Goal: Task Accomplishment & Management: Complete application form

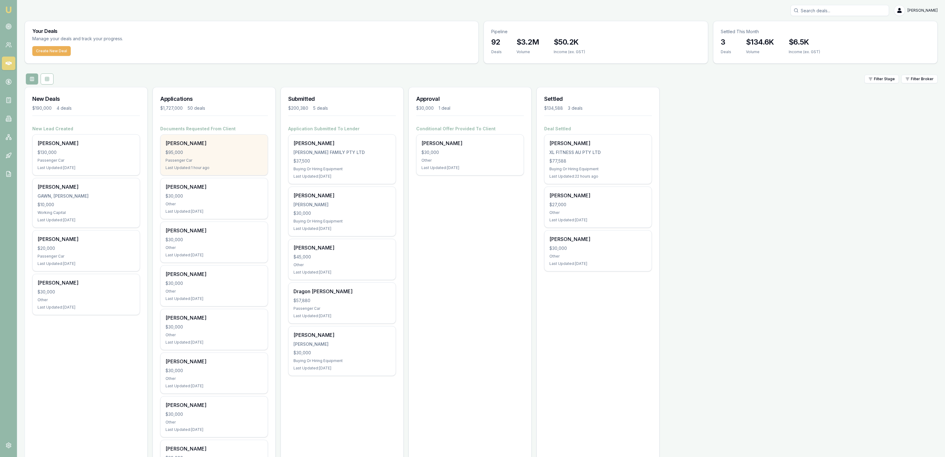
click at [192, 163] on div "Passenger Car" at bounding box center [213, 160] width 97 height 5
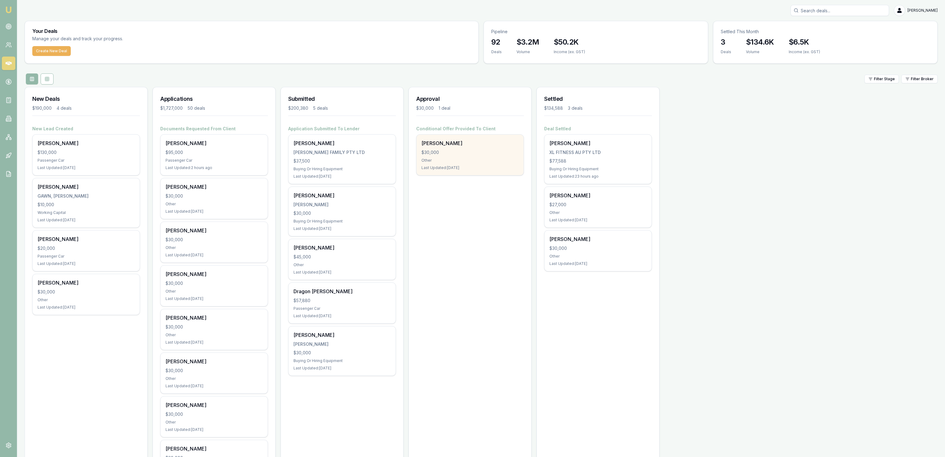
click at [448, 165] on div "Bernie Cordukes $30,000 Other Last Updated: 1 day ago" at bounding box center [469, 155] width 107 height 41
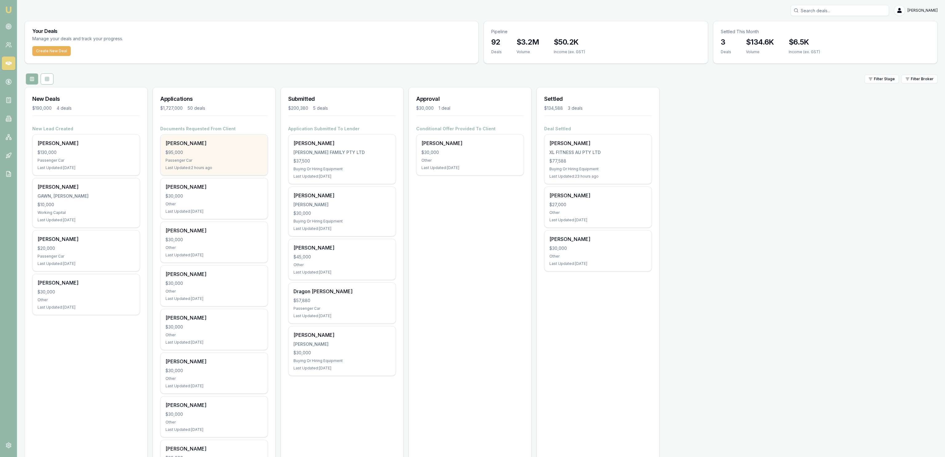
click at [258, 150] on div "$95,000" at bounding box center [213, 152] width 97 height 6
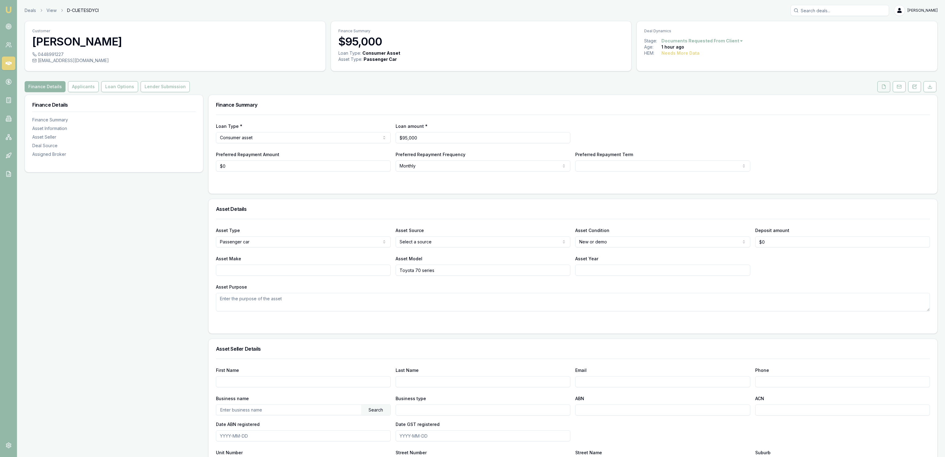
click at [884, 90] on button at bounding box center [883, 86] width 13 height 11
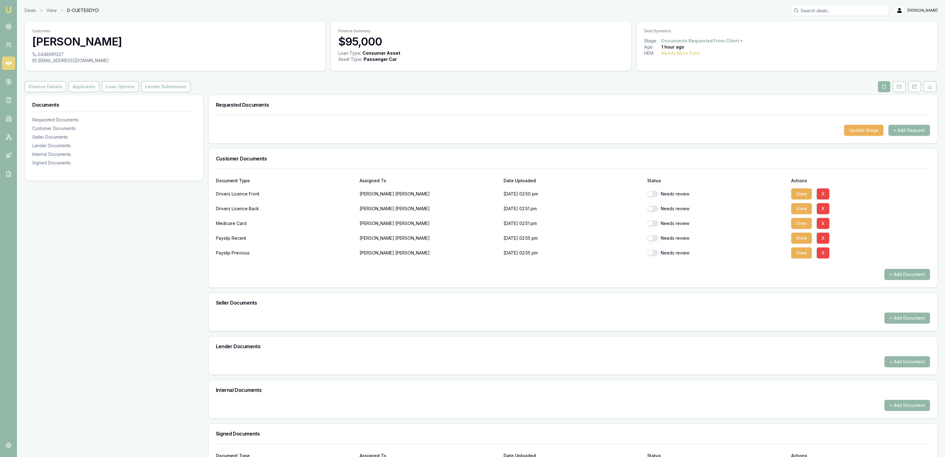
click at [648, 196] on div "Drivers Licence Front [PERSON_NAME] [DATE] 02:50 pm Needs review View X" at bounding box center [573, 194] width 714 height 12
click at [650, 197] on div "Needs review" at bounding box center [716, 194] width 139 height 12
click at [653, 206] on button "button" at bounding box center [652, 209] width 11 height 6
checkbox input "true"
click at [653, 193] on button "button" at bounding box center [652, 194] width 11 height 6
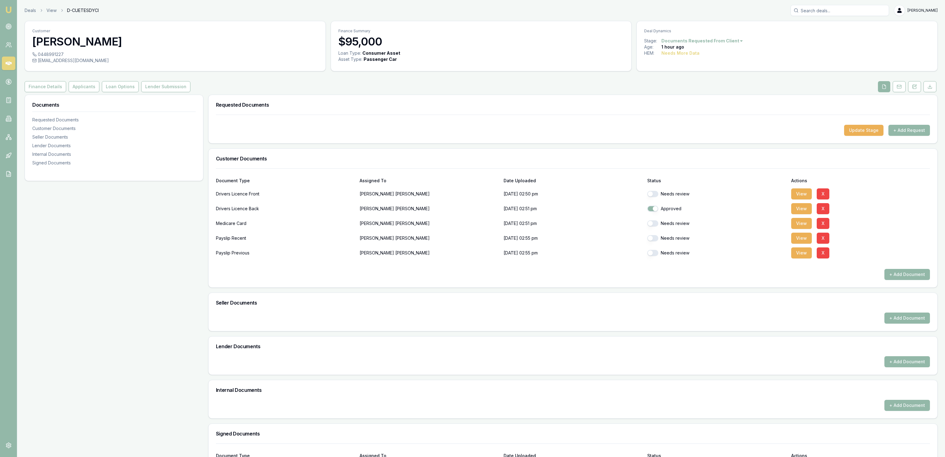
checkbox input "true"
click at [657, 227] on div "Needs review" at bounding box center [716, 224] width 139 height 6
click at [655, 227] on div "Needs review" at bounding box center [716, 223] width 139 height 12
click at [652, 224] on button "button" at bounding box center [652, 224] width 11 height 6
checkbox input "true"
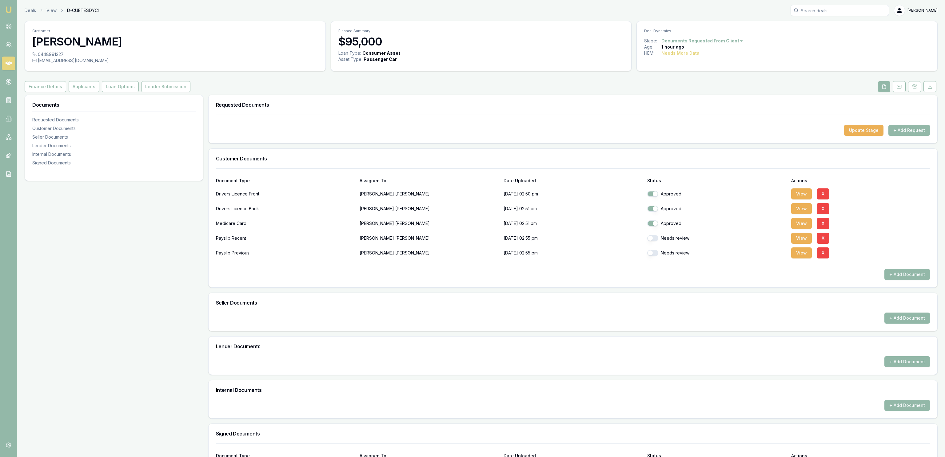
drag, startPoint x: 653, startPoint y: 238, endPoint x: 653, endPoint y: 245, distance: 7.4
click at [653, 239] on button "button" at bounding box center [652, 238] width 11 height 6
checkbox input "true"
checkbox input "false"
click at [650, 256] on button "button" at bounding box center [652, 253] width 11 height 6
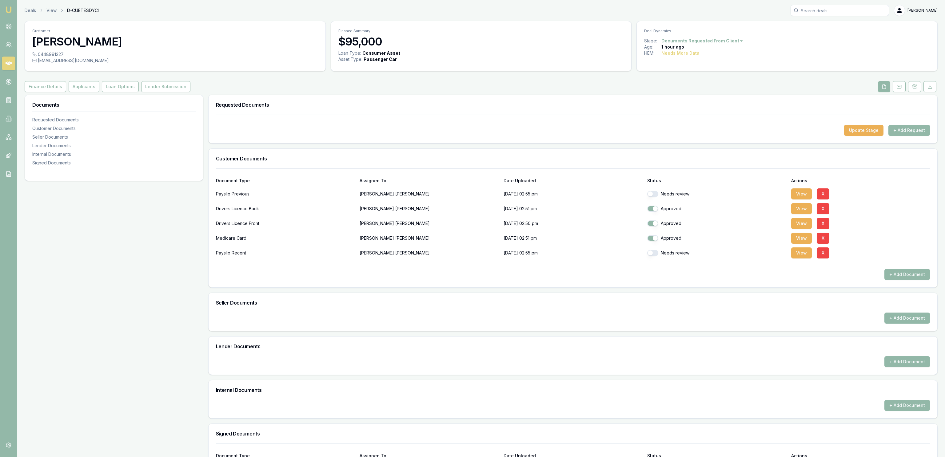
click at [651, 255] on button "button" at bounding box center [652, 253] width 11 height 6
checkbox input "true"
click at [653, 192] on div "Needs review" at bounding box center [716, 194] width 139 height 12
click at [654, 194] on button "button" at bounding box center [652, 194] width 11 height 6
checkbox input "true"
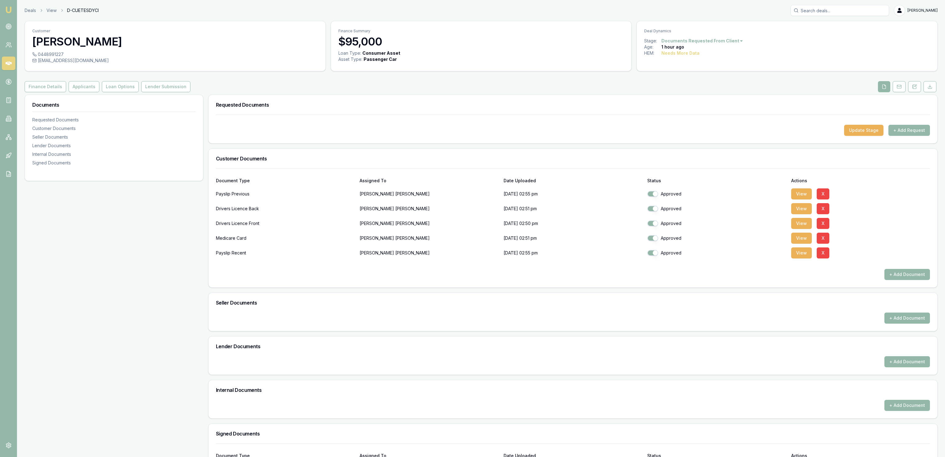
click at [694, 177] on div "Document Type Assigned To Date Uploaded Status Actions" at bounding box center [573, 177] width 714 height 17
click at [74, 92] on button "Applicants" at bounding box center [84, 86] width 31 height 11
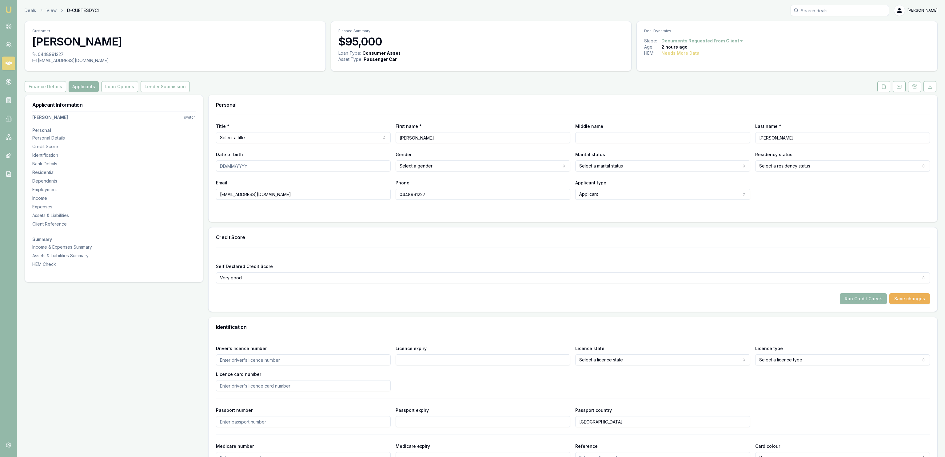
click at [294, 142] on html "Emu Broker Deals View D-CUETESDYCI [PERSON_NAME] Fanfulla Toggle Menu Customer …" at bounding box center [472, 228] width 945 height 457
drag, startPoint x: 875, startPoint y: 91, endPoint x: 879, endPoint y: 91, distance: 3.4
click at [876, 91] on link at bounding box center [883, 86] width 15 height 11
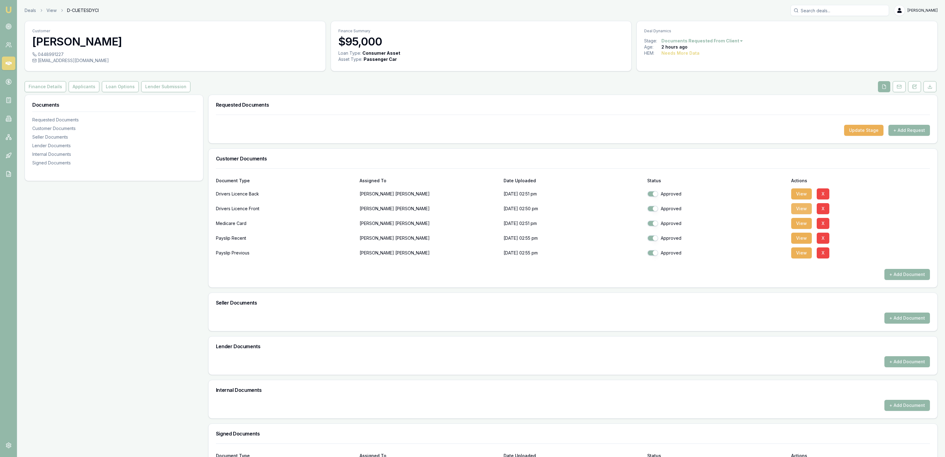
click at [801, 214] on button "View" at bounding box center [801, 208] width 21 height 11
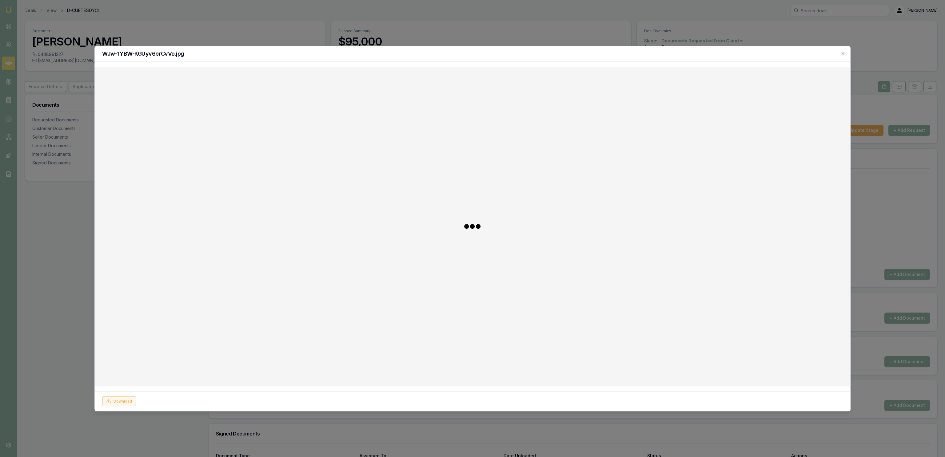
click at [107, 397] on div "Download" at bounding box center [472, 401] width 755 height 20
click at [109, 401] on icon at bounding box center [108, 401] width 5 height 5
click at [67, 304] on div at bounding box center [472, 228] width 945 height 457
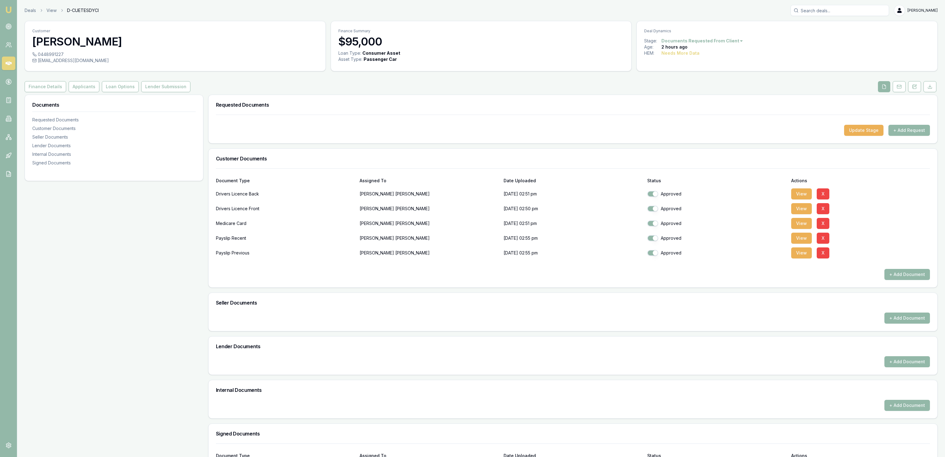
click at [600, 96] on div "Requested Documents" at bounding box center [573, 105] width 729 height 20
click at [796, 197] on button "View" at bounding box center [801, 194] width 21 height 11
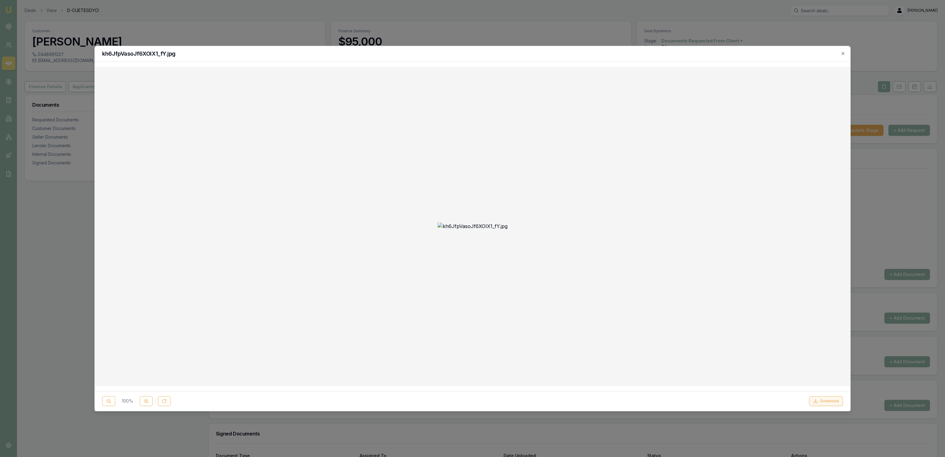
click at [818, 401] on button "Download" at bounding box center [826, 401] width 34 height 10
click at [515, 19] on div at bounding box center [472, 228] width 945 height 457
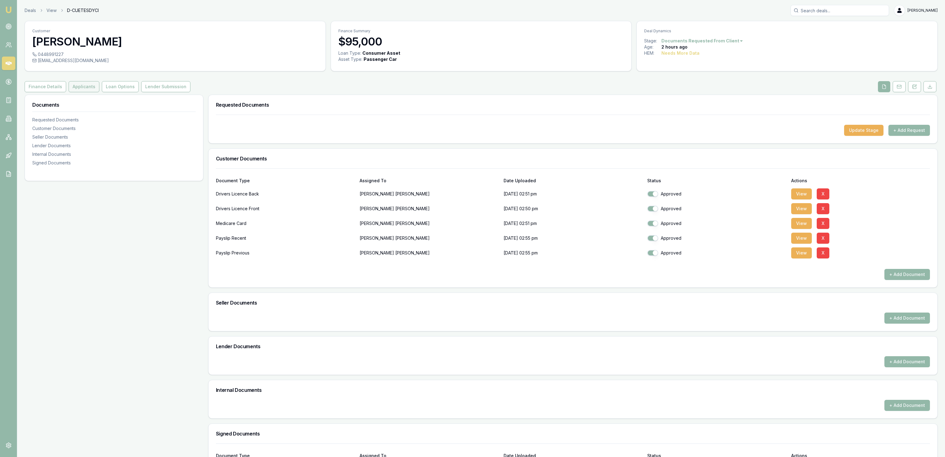
click at [81, 85] on button "Applicants" at bounding box center [84, 86] width 31 height 11
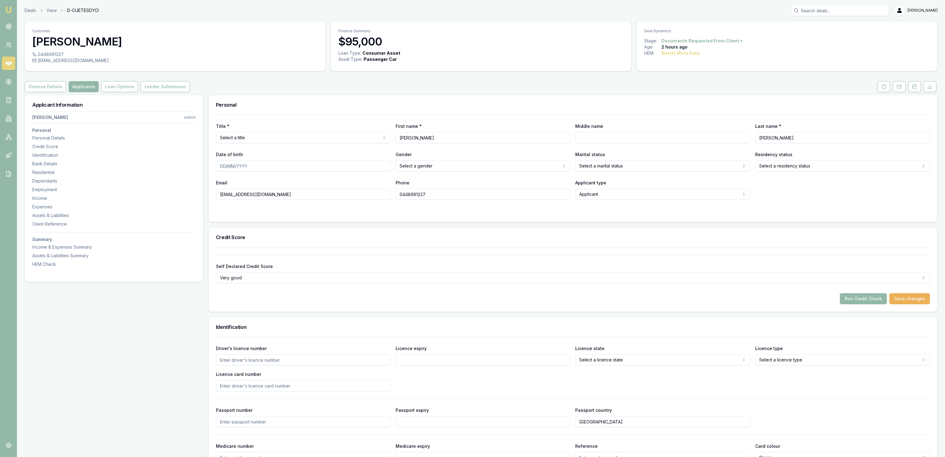
click at [292, 137] on html "Emu Broker Deals View D-CUETESDYCI [PERSON_NAME] Fanfulla Toggle Menu Customer …" at bounding box center [472, 228] width 945 height 457
click at [724, 146] on div "Title * Mr Mr Mrs Miss Ms Dr Prof First name * [PERSON_NAME] Middle name Last n…" at bounding box center [573, 157] width 714 height 85
click at [688, 140] on input "Middle name" at bounding box center [662, 137] width 175 height 11
type input "[PERSON_NAME]"
type input "[DATE]"
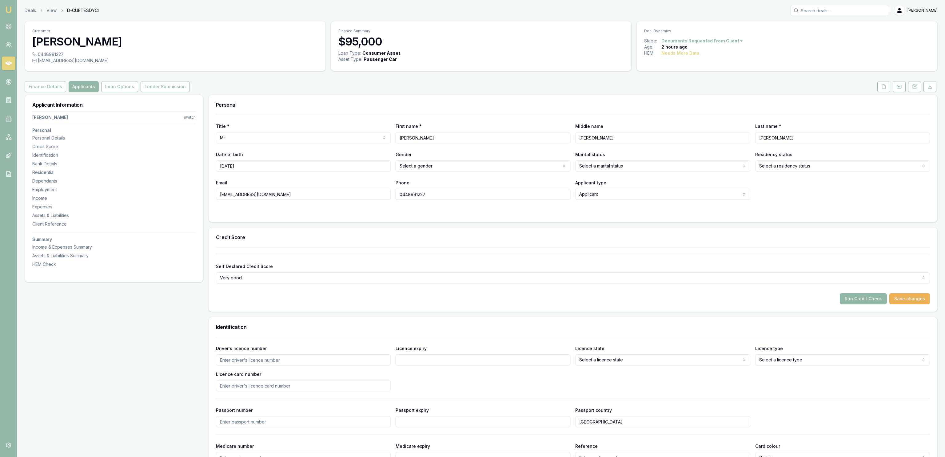
click at [435, 172] on div "Title * Mr Mr Mrs Miss Ms Dr Prof First name * [PERSON_NAME] Middle name [PERSO…" at bounding box center [573, 157] width 714 height 85
click at [435, 171] on html "Emu Broker Deals View D-CUETESDYCI [PERSON_NAME] Fanfulla Toggle Menu Customer …" at bounding box center [472, 228] width 945 height 457
click at [653, 169] on html "Emu Broker Deals View D-CUETESDYCI [PERSON_NAME] Fanfulla Toggle Menu Customer …" at bounding box center [472, 228] width 945 height 457
click at [794, 168] on html "Emu Broker Deals View D-CUETESDYCI [PERSON_NAME] Fanfulla Toggle Menu Customer …" at bounding box center [472, 228] width 945 height 457
click at [333, 210] on form "Title * Mr Mr Mrs Miss Ms Dr Prof First name * [PERSON_NAME] Middle name [PERSO…" at bounding box center [573, 165] width 714 height 100
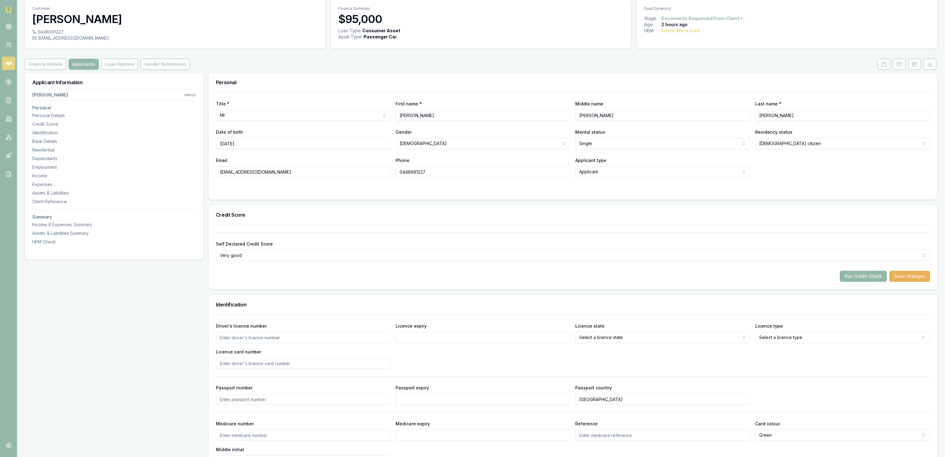
scroll to position [33, 0]
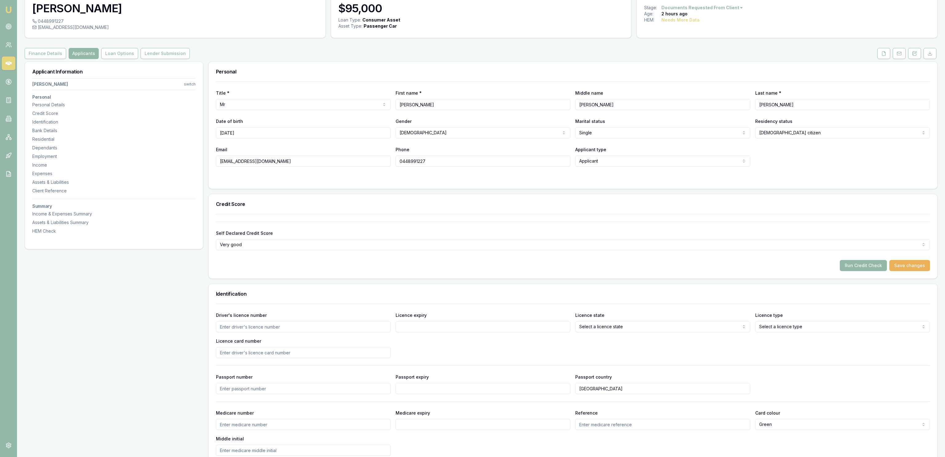
click at [295, 320] on div "Driver's licence number" at bounding box center [303, 322] width 175 height 21
click at [293, 328] on input "Driver's licence number" at bounding box center [303, 326] width 175 height 11
type input "114855166"
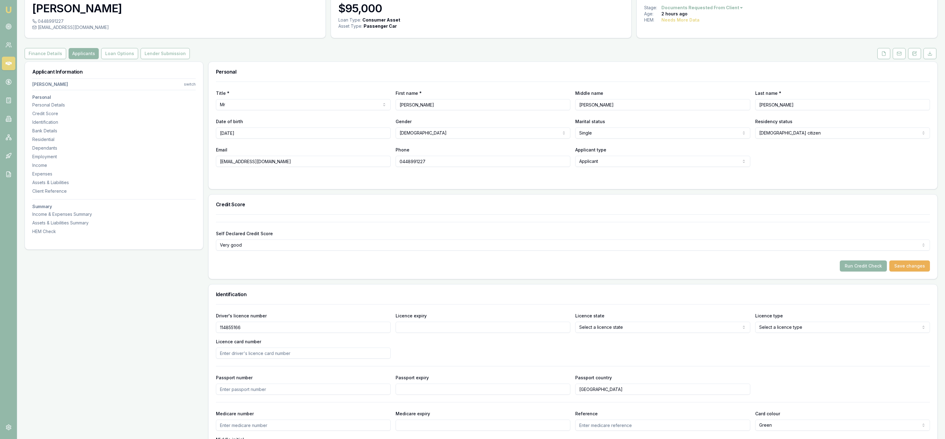
click at [422, 328] on input "Licence expiry" at bounding box center [482, 326] width 175 height 11
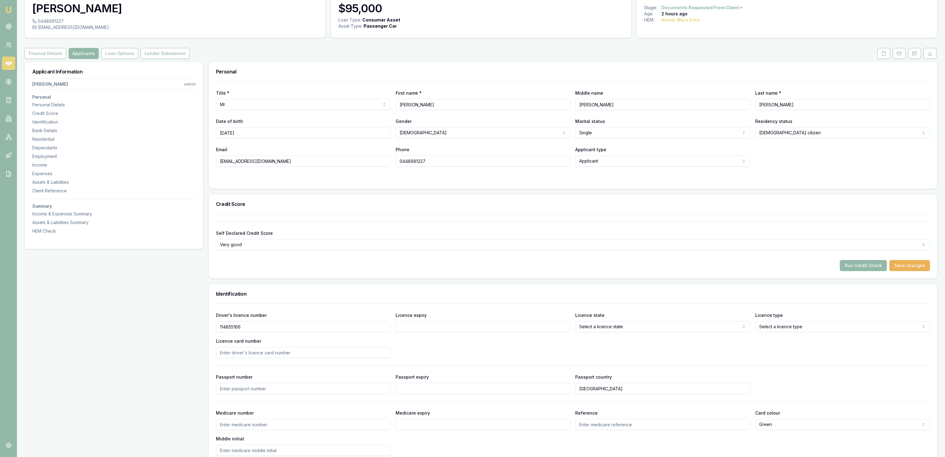
drag, startPoint x: 450, startPoint y: 319, endPoint x: 449, endPoint y: 326, distance: 7.2
click at [450, 320] on div "Licence expiry" at bounding box center [482, 322] width 175 height 21
click at [449, 326] on input "Licence expiry" at bounding box center [482, 326] width 175 height 11
type input "[DATE]"
click at [668, 324] on html "Emu Broker Deals View D-CUETESDYCI [PERSON_NAME] Fanfulla Toggle Menu Customer …" at bounding box center [472, 195] width 945 height 457
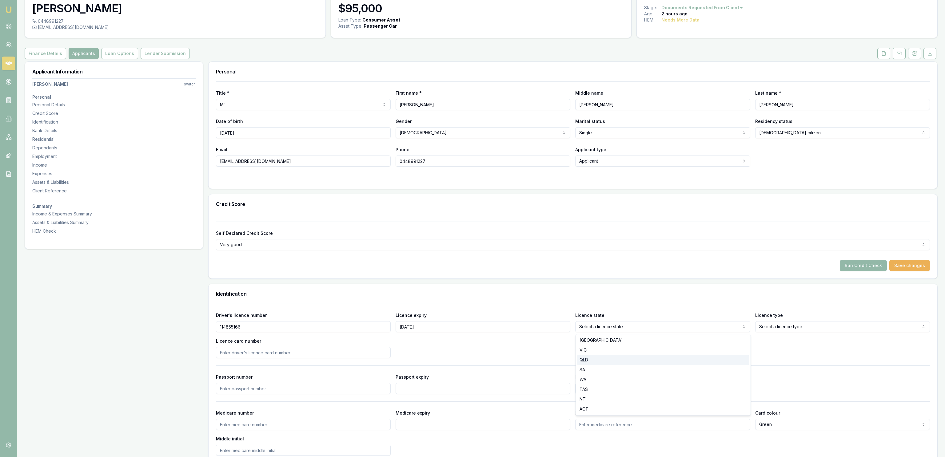
select select "QLD"
drag, startPoint x: 618, startPoint y: 349, endPoint x: 617, endPoint y: 358, distance: 9.4
click at [792, 324] on html "Emu Broker Deals View D-CUETESDYCI [PERSON_NAME] Fanfulla Toggle Menu Customer …" at bounding box center [472, 195] width 945 height 457
select select "OPEN_LICENCE"
drag, startPoint x: 524, startPoint y: 355, endPoint x: 455, endPoint y: 352, distance: 69.2
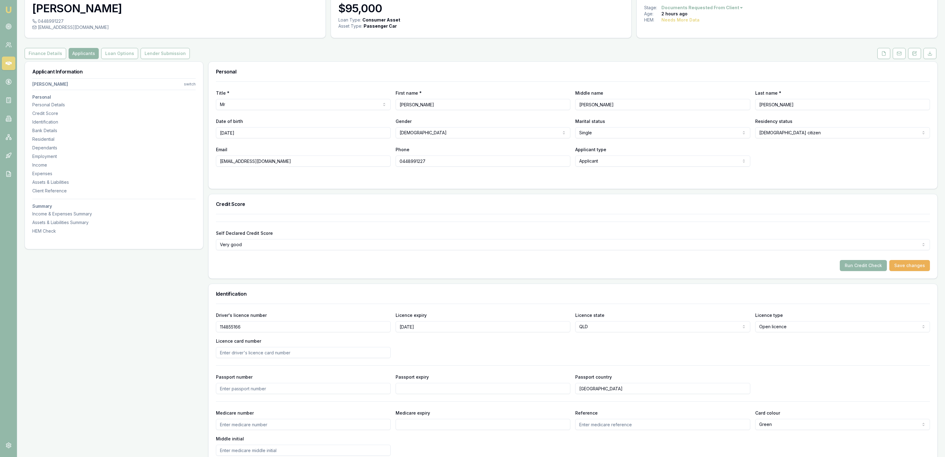
click at [520, 355] on div "Driver's licence number [DRIVERS_LICENSE_NUMBER] Licence expiry [DATE] Licence …" at bounding box center [573, 335] width 714 height 47
click at [218, 351] on input "Licence card number" at bounding box center [303, 352] width 175 height 11
type input "0457C58091"
click at [521, 341] on div "Driver's licence number [DRIVERS_LICENSE_NUMBER] Licence expiry [DATE] Licence …" at bounding box center [573, 335] width 714 height 47
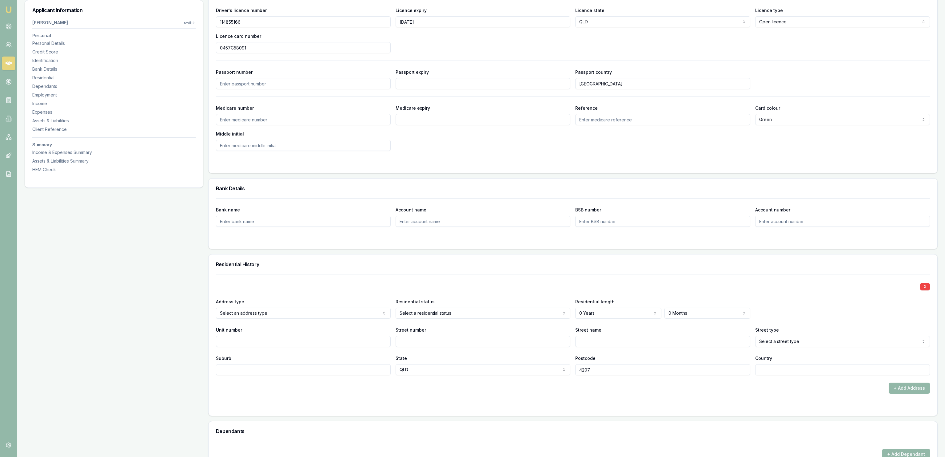
scroll to position [365, 0]
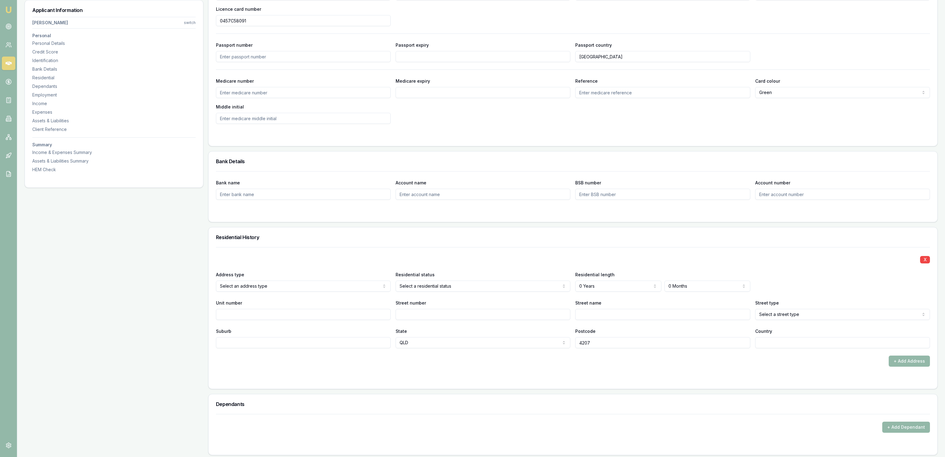
click at [351, 281] on div "Address type Select an address type Current Previous" at bounding box center [303, 281] width 175 height 21
select select "LIVING_WITH_PARENTS"
drag, startPoint x: 447, startPoint y: 322, endPoint x: 443, endPoint y: 329, distance: 8.3
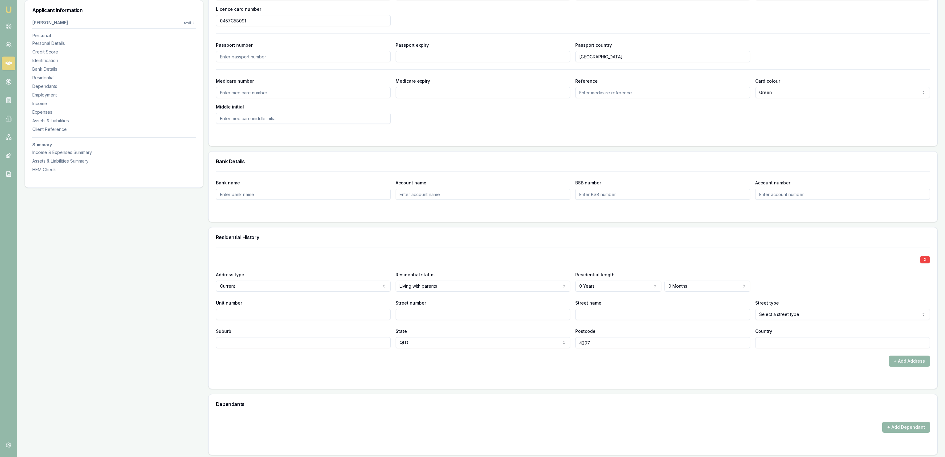
select select "6"
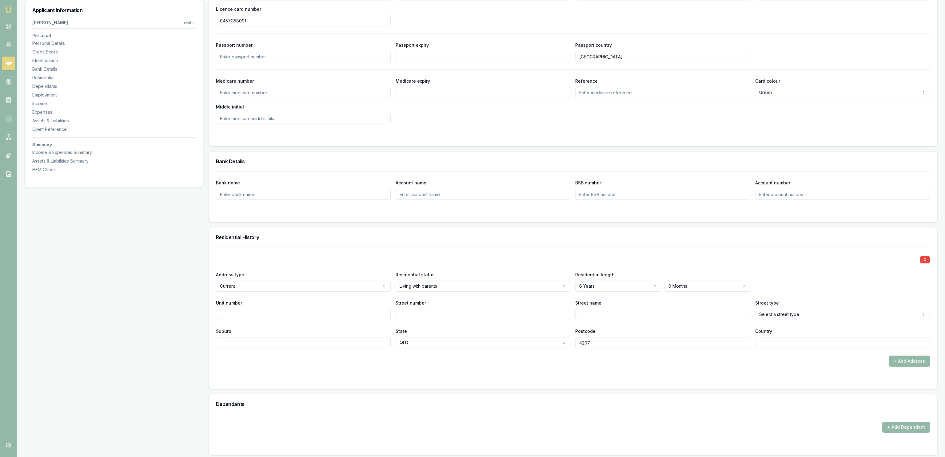
drag, startPoint x: 673, startPoint y: 295, endPoint x: 675, endPoint y: 300, distance: 5.4
click at [674, 295] on div "X Address type Current Current Previous Residential status Living with parents …" at bounding box center [573, 297] width 714 height 101
click at [684, 294] on div "X Address type Current Current Previous Residential status Living with parents …" at bounding box center [573, 297] width 714 height 101
select select "4"
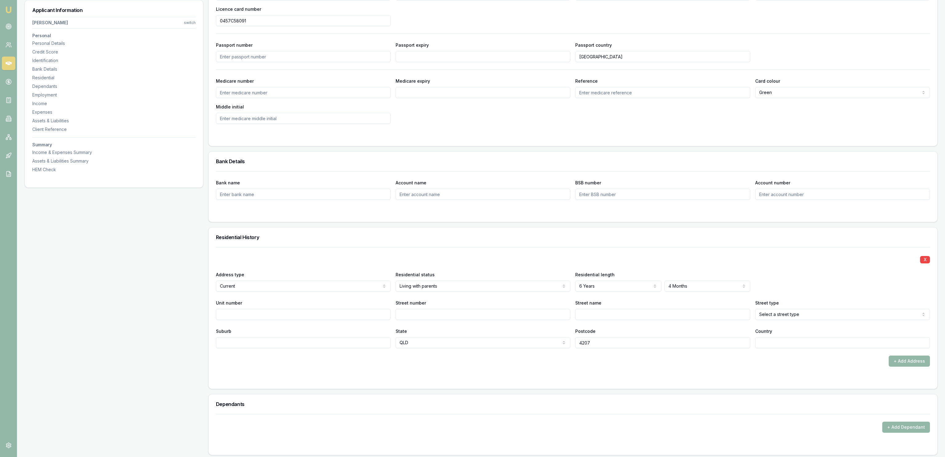
click at [250, 312] on input "Unit number" at bounding box center [303, 314] width 175 height 11
click at [388, 310] on div "Unit number" at bounding box center [303, 309] width 175 height 21
click at [418, 316] on input "Street number" at bounding box center [482, 314] width 175 height 11
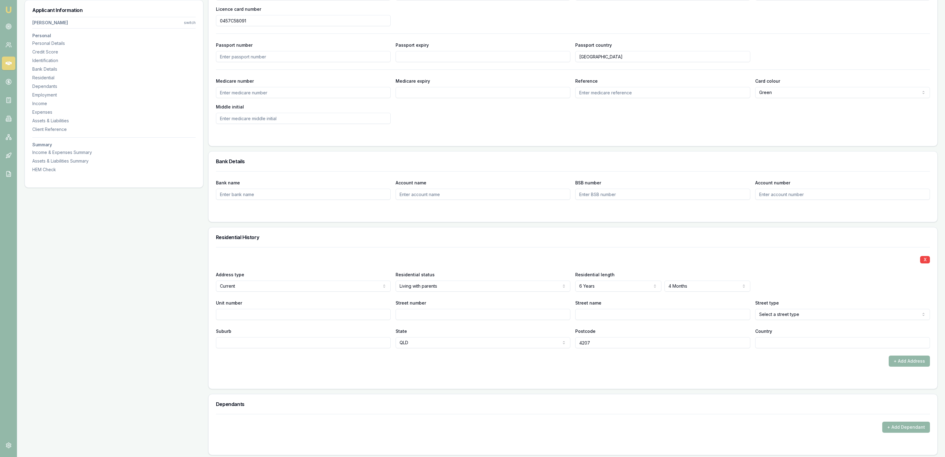
click at [379, 317] on input "Unit number" at bounding box center [303, 314] width 175 height 11
type input "3"
type input "11"
type input "[PERSON_NAME]"
select select "Road"
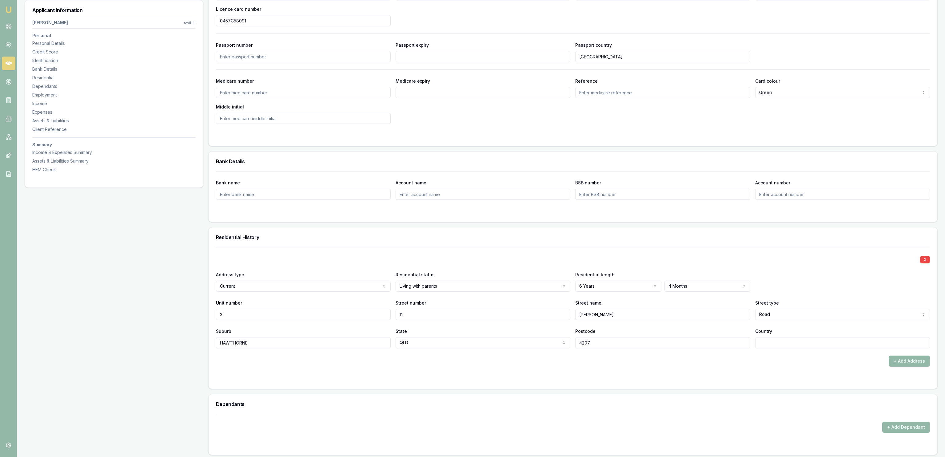
type input "HAWTHORNE"
type input "7"
type input "4171"
type input "[GEOGRAPHIC_DATA]"
click at [442, 385] on div "X Address type Current Current Previous Residential status Living with parents …" at bounding box center [573, 318] width 729 height 142
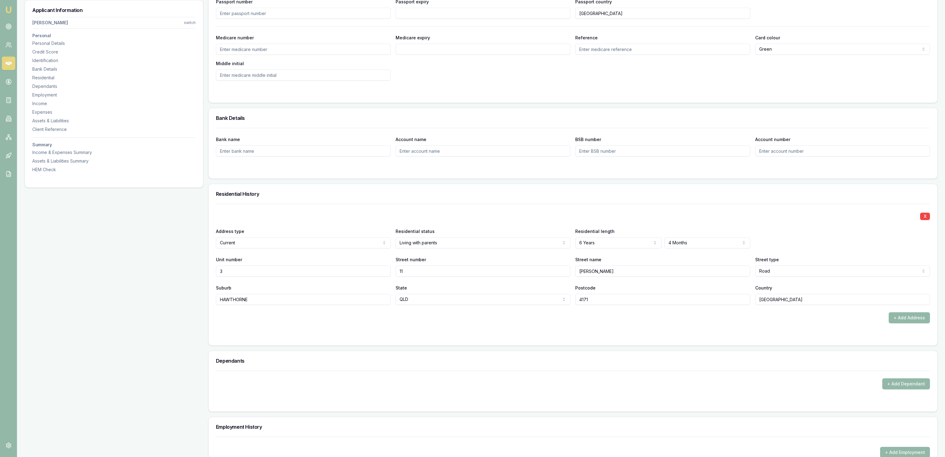
scroll to position [399, 0]
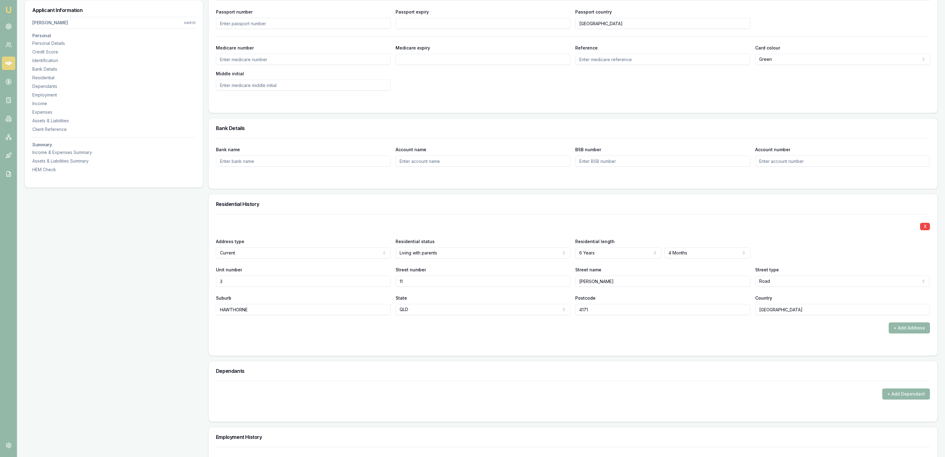
click at [594, 199] on div "Residential History" at bounding box center [573, 204] width 729 height 20
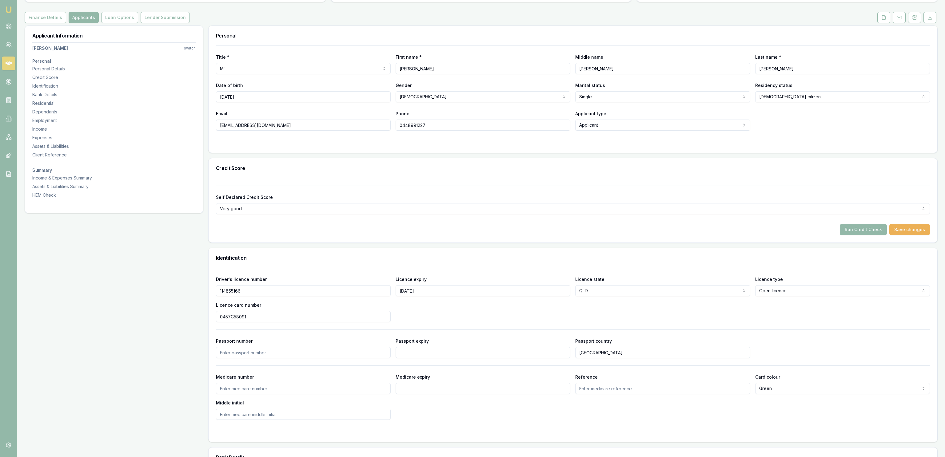
scroll to position [0, 0]
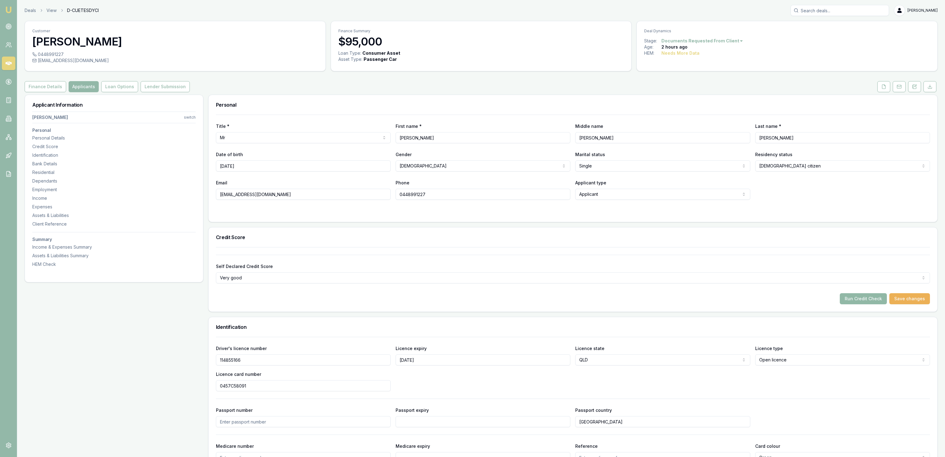
click at [855, 301] on button "Run Credit Check" at bounding box center [863, 298] width 47 height 11
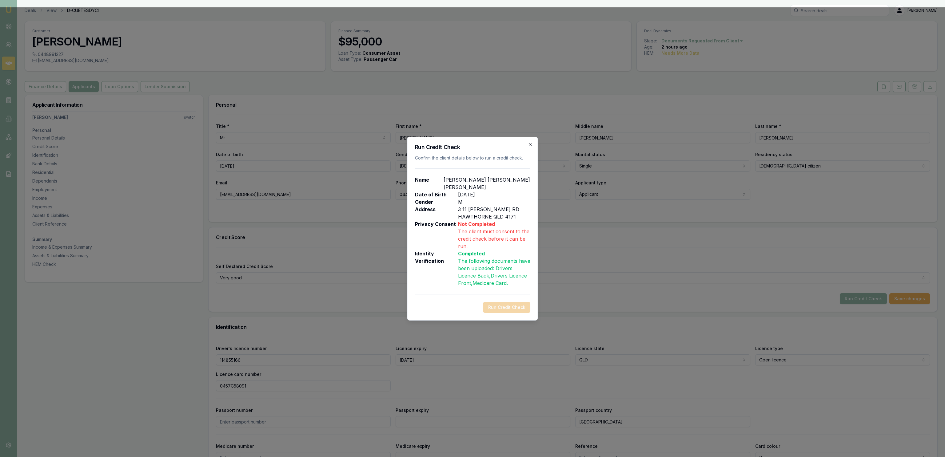
click at [529, 147] on icon "button" at bounding box center [530, 144] width 5 height 5
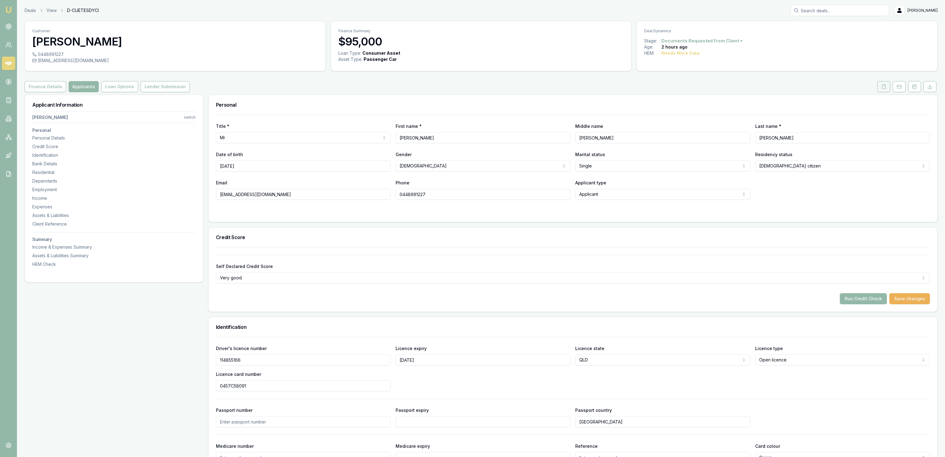
click at [880, 88] on button at bounding box center [883, 86] width 13 height 11
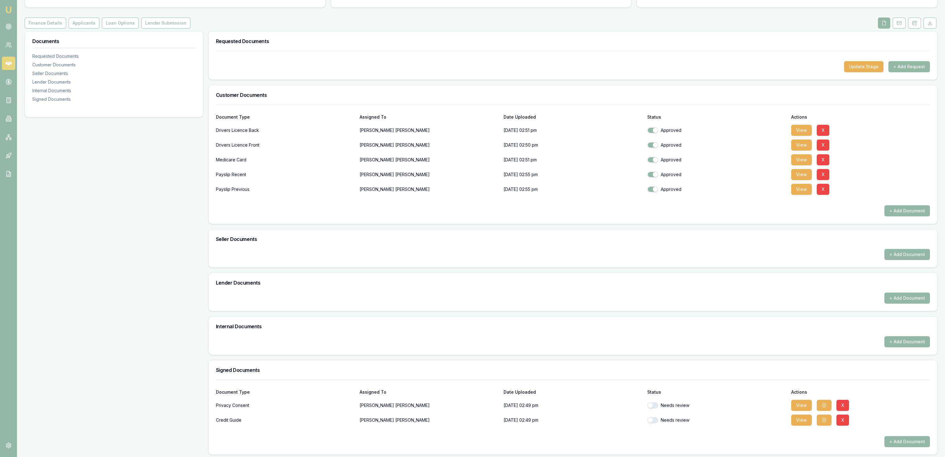
scroll to position [67, 0]
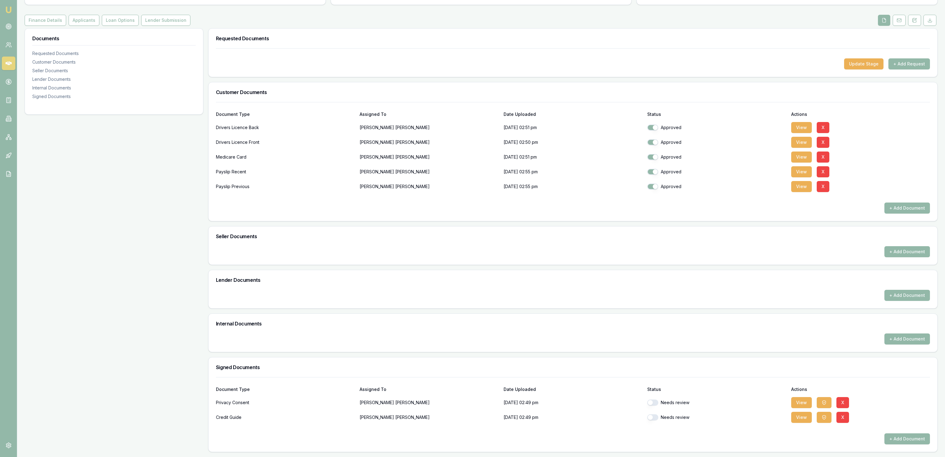
click at [652, 401] on button "button" at bounding box center [652, 403] width 11 height 6
checkbox input "true"
click at [649, 422] on div "Needs review" at bounding box center [716, 417] width 139 height 12
click at [648, 418] on button "button" at bounding box center [652, 418] width 11 height 6
checkbox input "true"
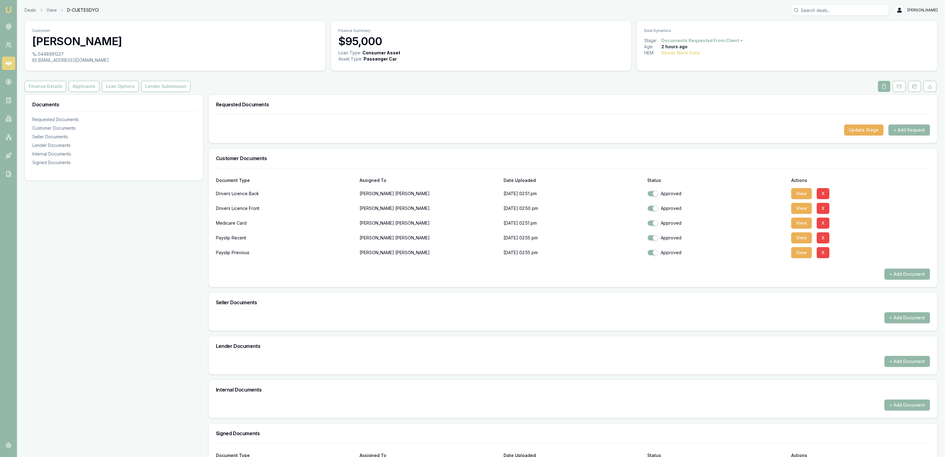
scroll to position [0, 0]
click at [90, 82] on button "Applicants" at bounding box center [84, 86] width 31 height 11
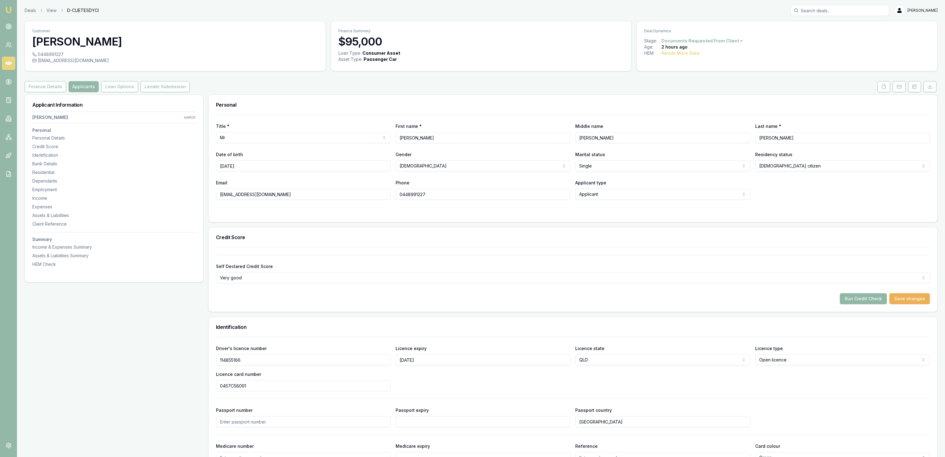
click at [858, 303] on button "Run Credit Check" at bounding box center [863, 298] width 47 height 11
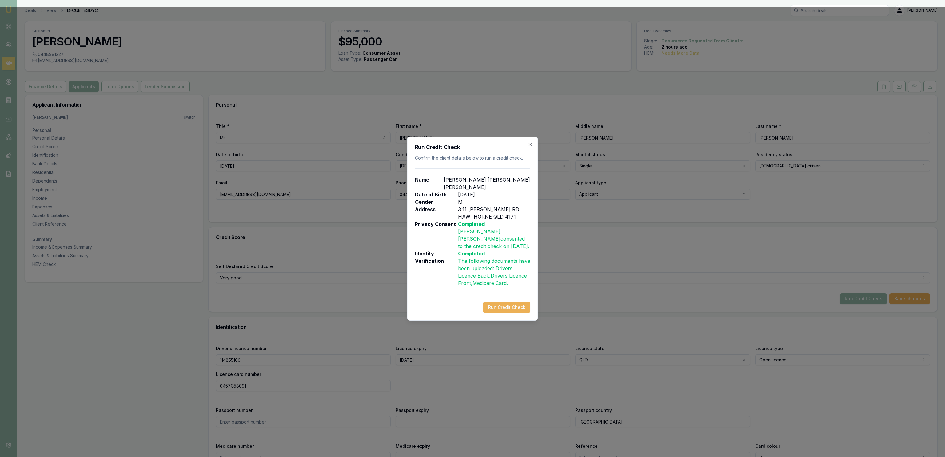
click at [495, 309] on div "Run Credit Check Confirm the client details below to run a credit check. Name […" at bounding box center [472, 229] width 131 height 184
click at [495, 306] on button "Run Credit Check" at bounding box center [506, 307] width 47 height 11
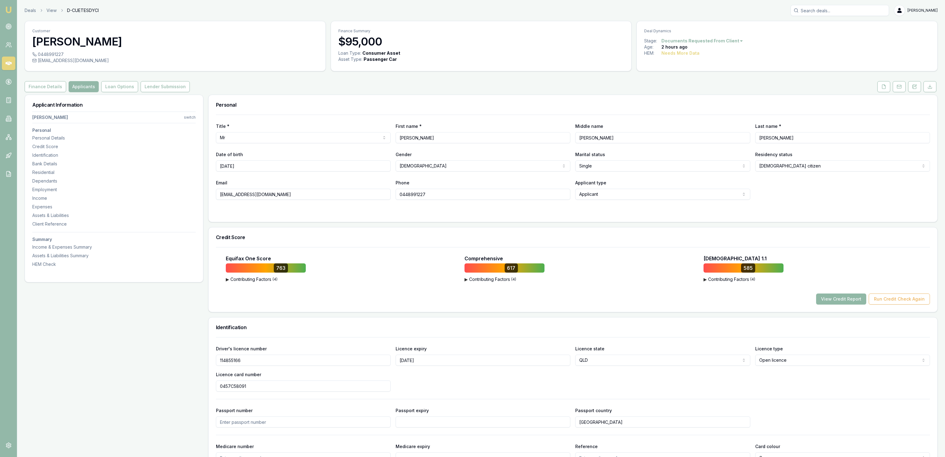
click at [837, 300] on button "View Credit Report" at bounding box center [841, 299] width 50 height 11
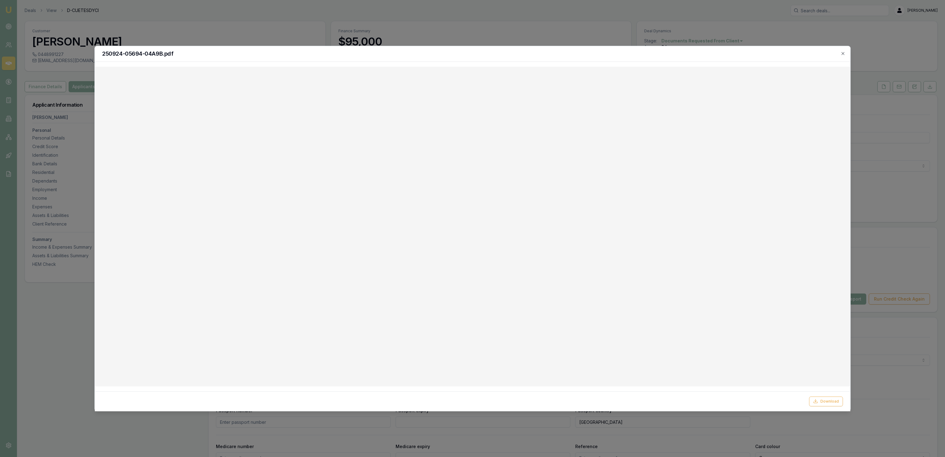
drag, startPoint x: 411, startPoint y: 15, endPoint x: 406, endPoint y: 11, distance: 6.5
click at [409, 14] on div at bounding box center [472, 228] width 945 height 457
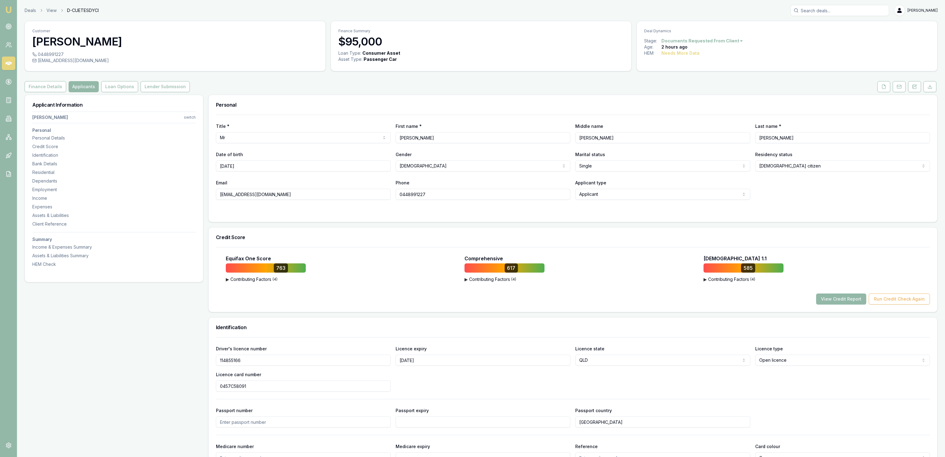
drag, startPoint x: 431, startPoint y: 103, endPoint x: 427, endPoint y: 106, distance: 5.4
click at [431, 103] on div "Personal" at bounding box center [573, 105] width 729 height 20
click at [48, 57] on div "0448991227" at bounding box center [175, 54] width 286 height 6
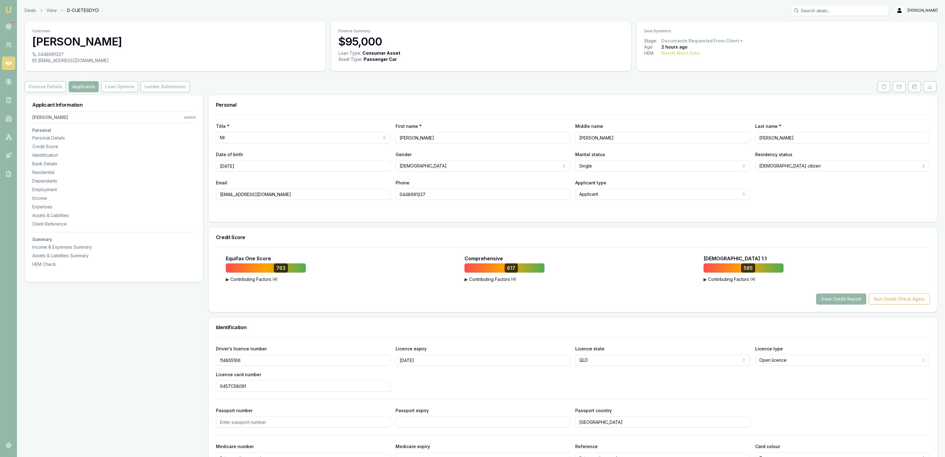
copy icon
click at [58, 50] on div "Customer [PERSON_NAME]" at bounding box center [175, 36] width 300 height 30
click at [58, 51] on div "Customer [PERSON_NAME]" at bounding box center [175, 36] width 300 height 30
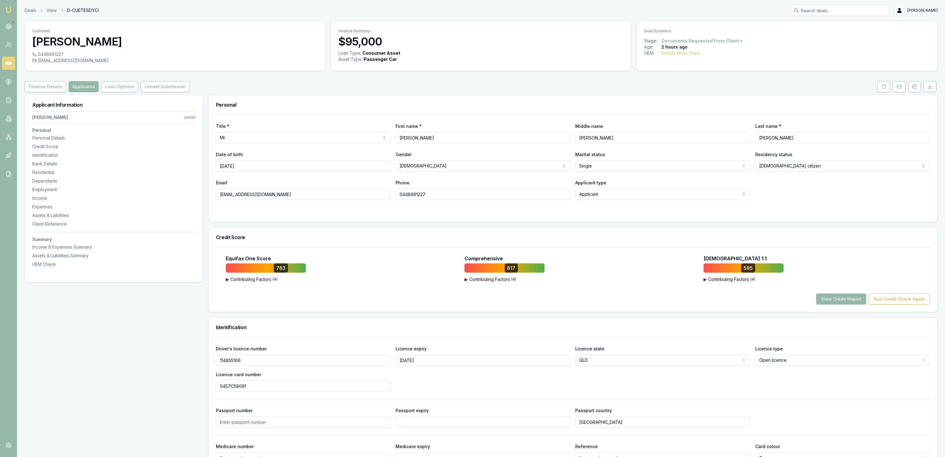
click at [56, 53] on div "0448991227" at bounding box center [175, 54] width 286 height 6
click at [57, 53] on div "0448991227" at bounding box center [175, 54] width 286 height 6
copy div "0448991227"
click at [878, 86] on button at bounding box center [883, 86] width 13 height 11
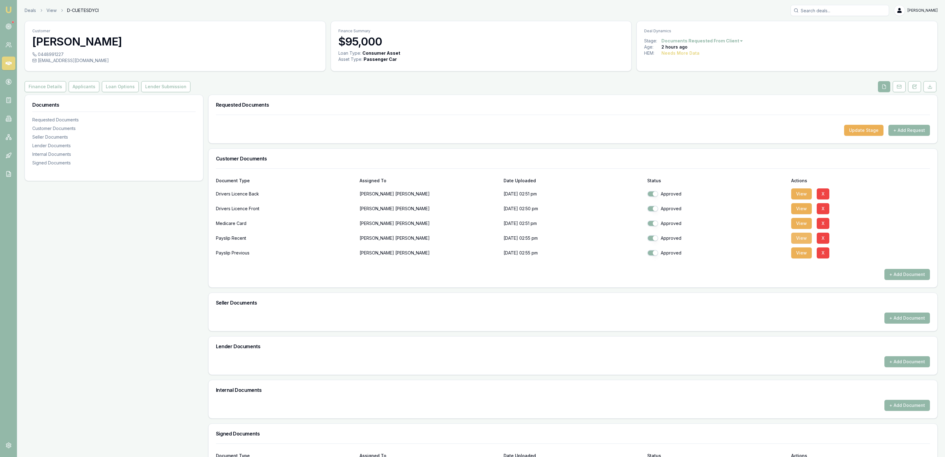
click at [800, 238] on button "View" at bounding box center [801, 238] width 21 height 11
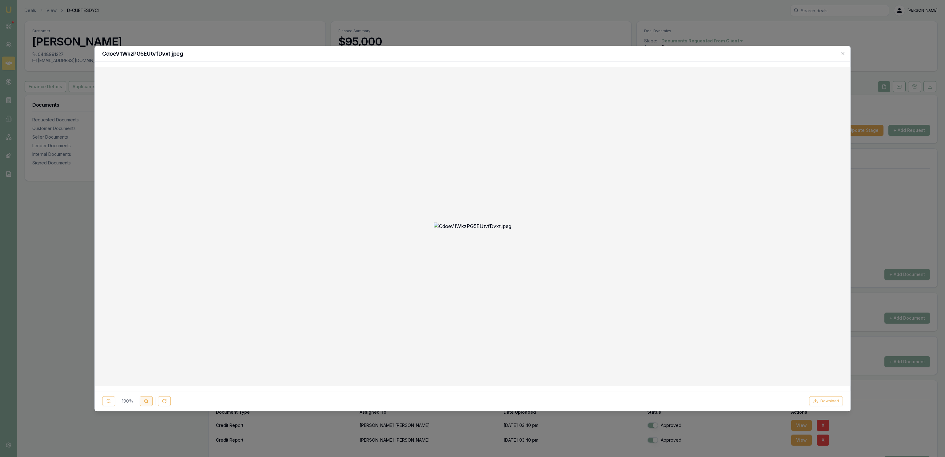
click at [141, 401] on button at bounding box center [146, 401] width 13 height 10
click at [140, 401] on button at bounding box center [146, 401] width 13 height 10
click at [177, 33] on div at bounding box center [472, 228] width 945 height 457
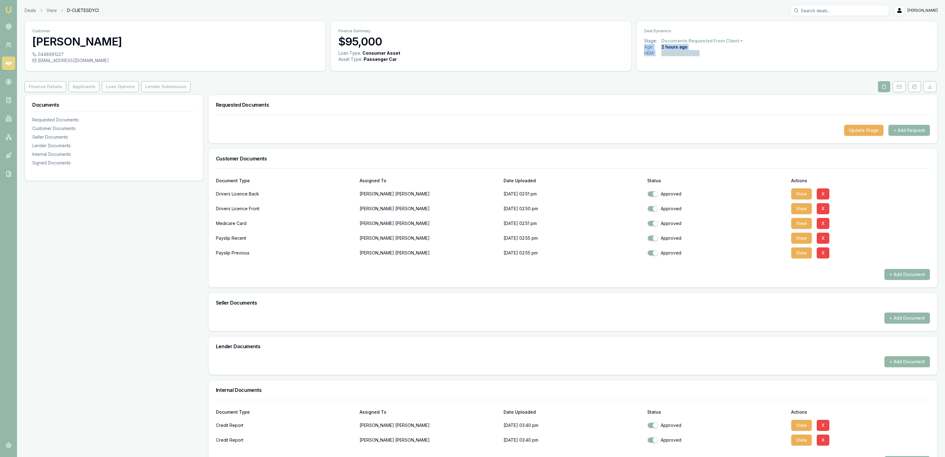
click at [84, 78] on div "Customer [PERSON_NAME] 0448991227 [EMAIL_ADDRESS][DOMAIN_NAME] Finance Summary …" at bounding box center [481, 298] width 913 height 554
click at [82, 88] on button "Applicants" at bounding box center [84, 86] width 31 height 11
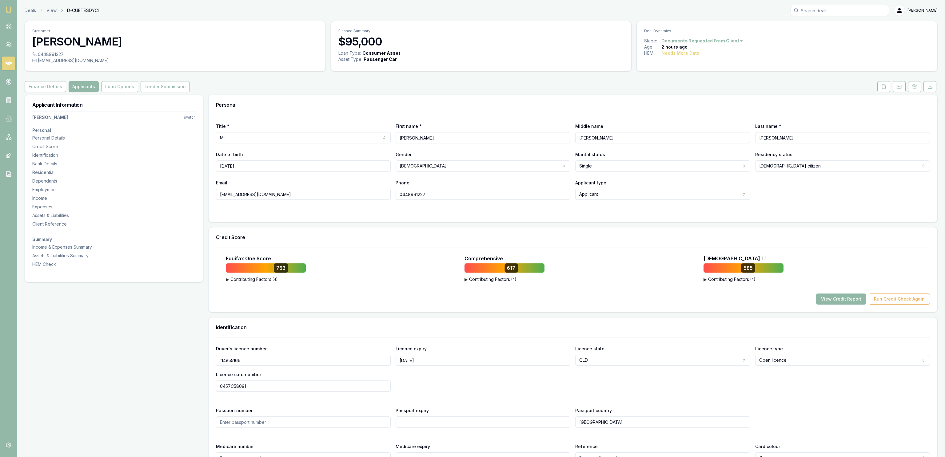
click at [833, 297] on button "View Credit Report" at bounding box center [841, 299] width 50 height 11
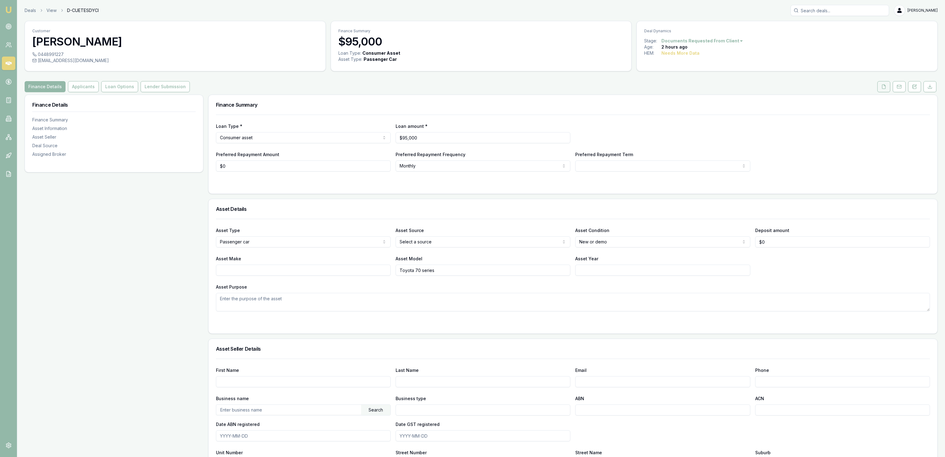
click at [877, 88] on link at bounding box center [883, 86] width 15 height 11
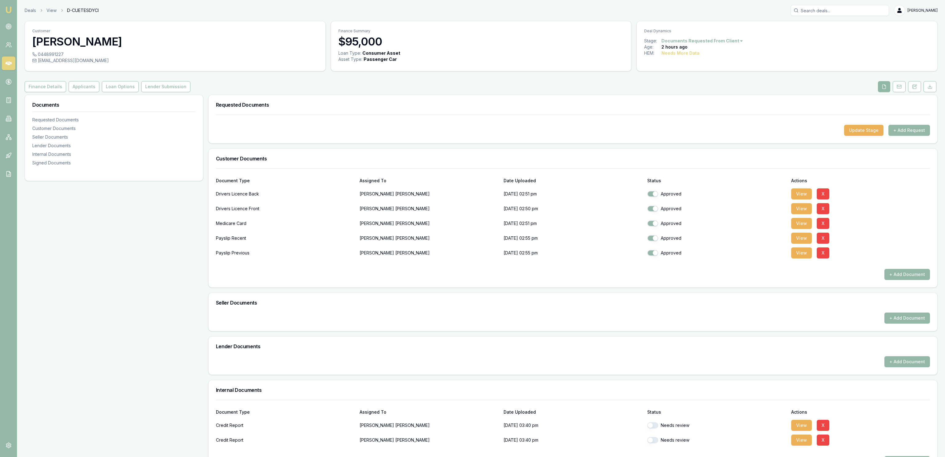
click at [878, 88] on button at bounding box center [884, 86] width 12 height 11
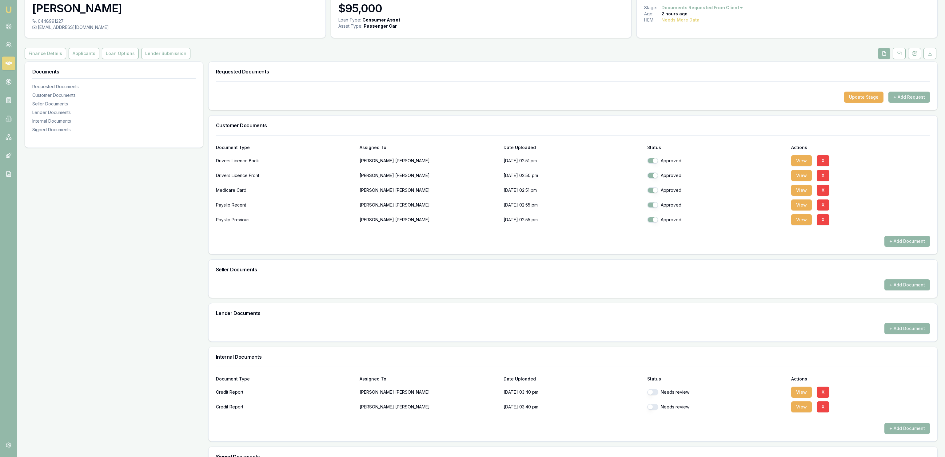
drag, startPoint x: 651, startPoint y: 392, endPoint x: 653, endPoint y: 406, distance: 14.5
click at [652, 392] on button "button" at bounding box center [652, 392] width 11 height 6
checkbox input "true"
click at [652, 408] on button "button" at bounding box center [652, 407] width 11 height 6
checkbox input "true"
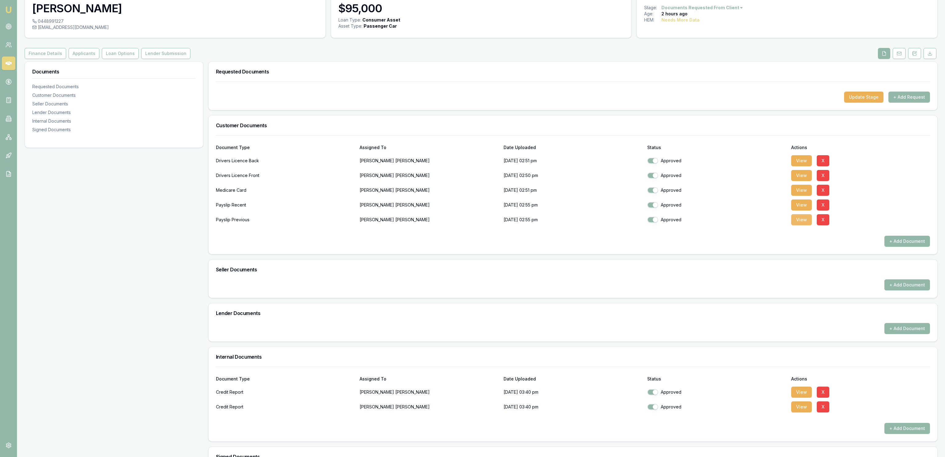
click at [798, 217] on button "View" at bounding box center [801, 219] width 21 height 11
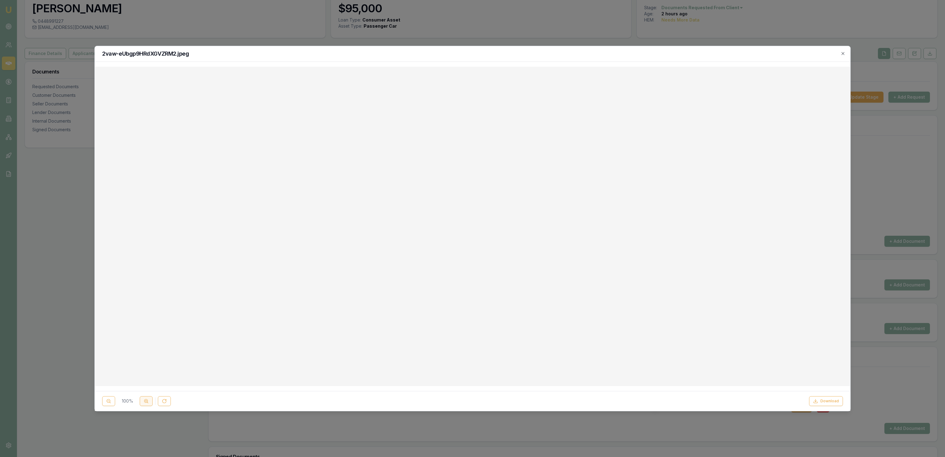
drag, startPoint x: 147, startPoint y: 402, endPoint x: 151, endPoint y: 403, distance: 4.3
click at [151, 403] on button at bounding box center [146, 401] width 13 height 10
click at [434, 34] on div at bounding box center [472, 228] width 945 height 457
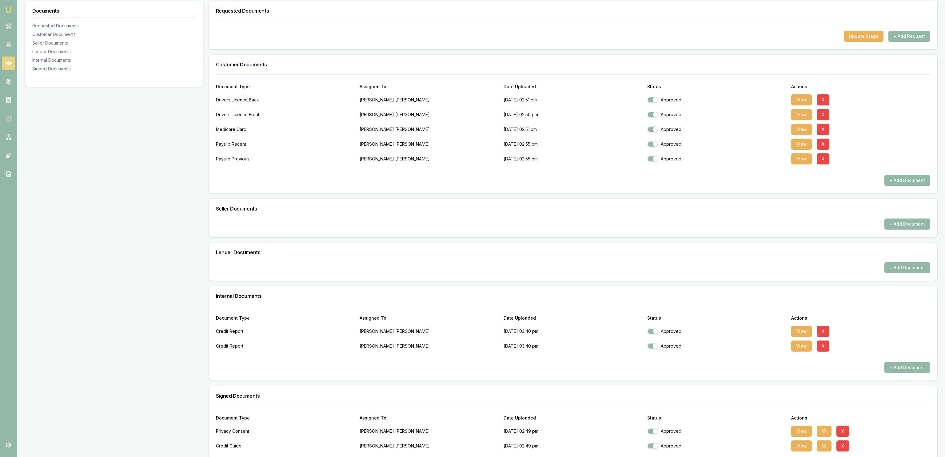
scroll to position [100, 0]
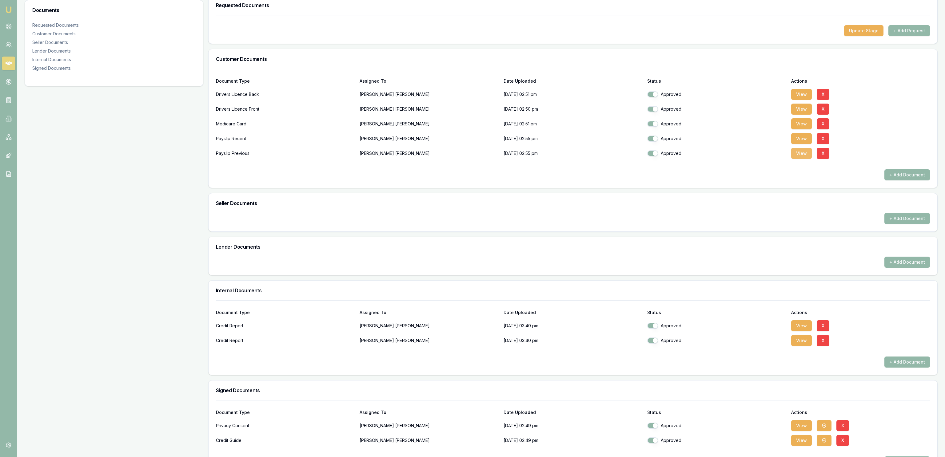
click at [803, 157] on button "View" at bounding box center [801, 153] width 21 height 11
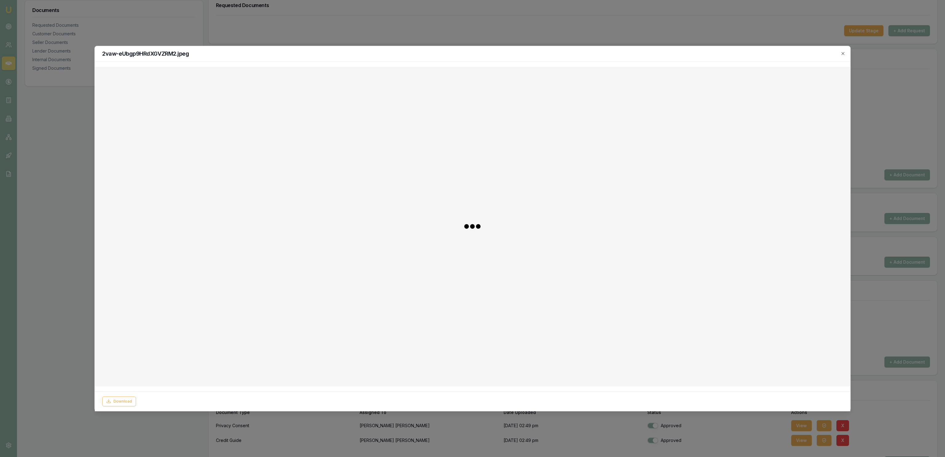
click at [795, 157] on div at bounding box center [472, 227] width 745 height 310
click at [83, 261] on div at bounding box center [472, 228] width 945 height 457
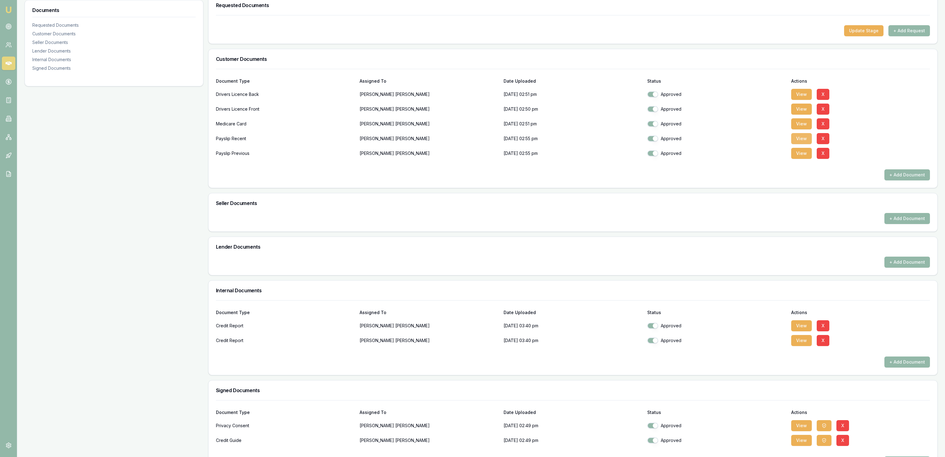
click at [799, 141] on button "View" at bounding box center [801, 138] width 21 height 11
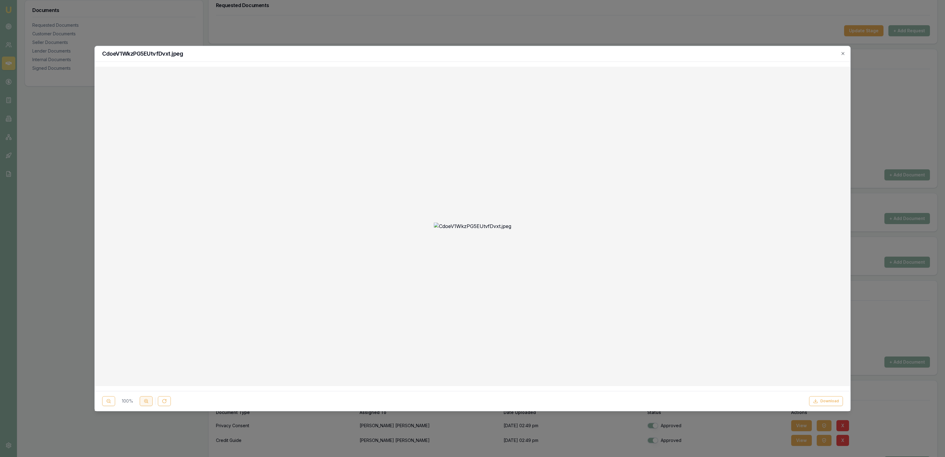
click at [141, 401] on button at bounding box center [146, 401] width 13 height 10
click at [84, 91] on div at bounding box center [472, 228] width 945 height 457
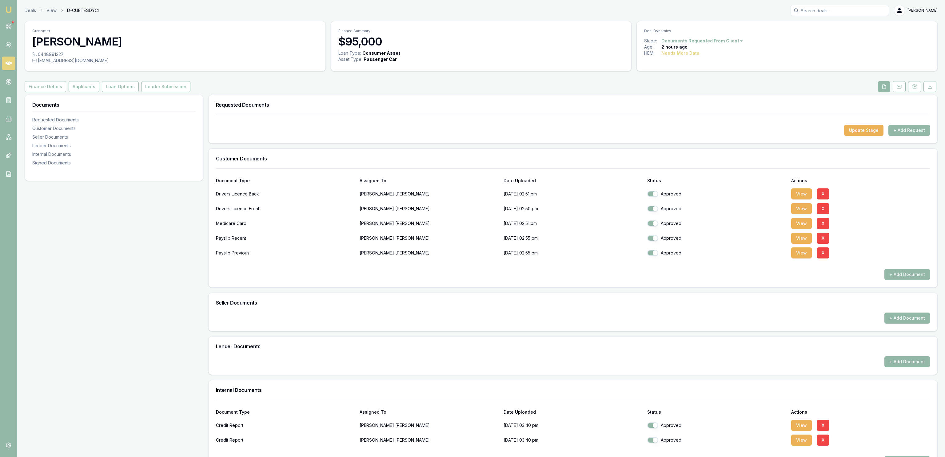
click at [85, 65] on div "0448991227 jettodonnell@outlook.com" at bounding box center [175, 61] width 300 height 20
click at [84, 61] on div "[EMAIL_ADDRESS][DOMAIN_NAME]" at bounding box center [175, 61] width 286 height 6
copy icon
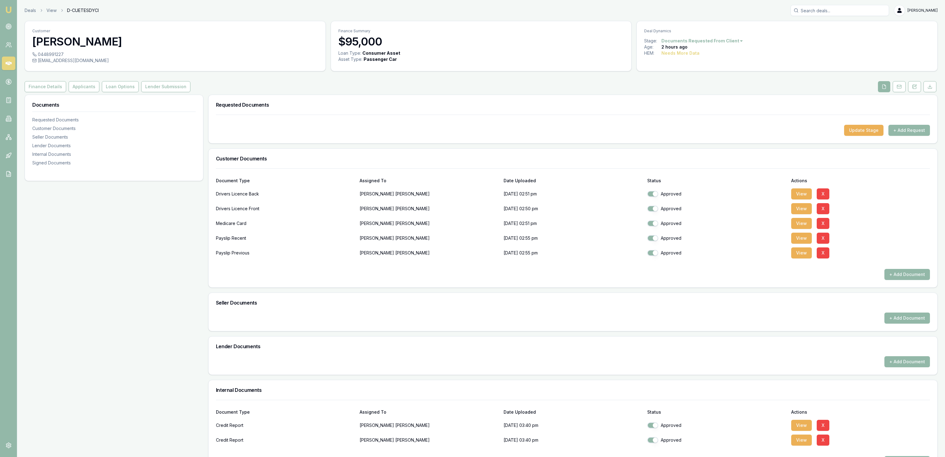
copy icon
click at [805, 429] on button "View" at bounding box center [801, 425] width 21 height 11
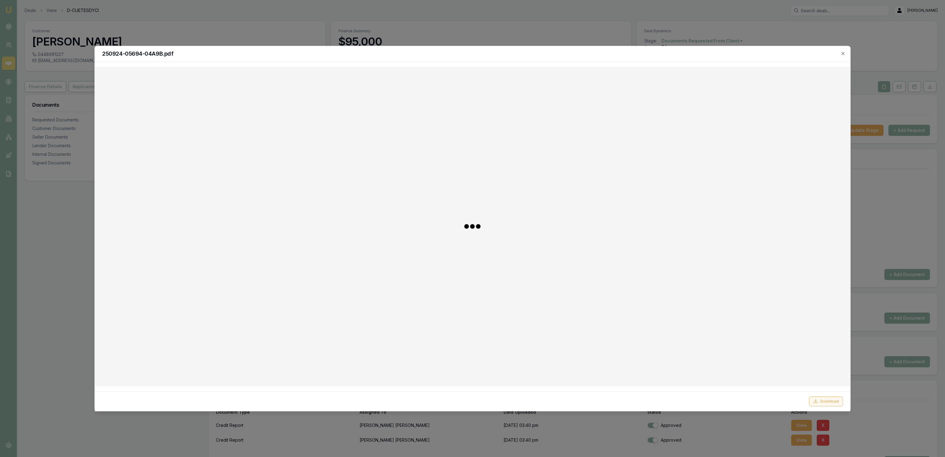
click at [830, 403] on button "Download" at bounding box center [826, 401] width 34 height 10
